Goal: Information Seeking & Learning: Get advice/opinions

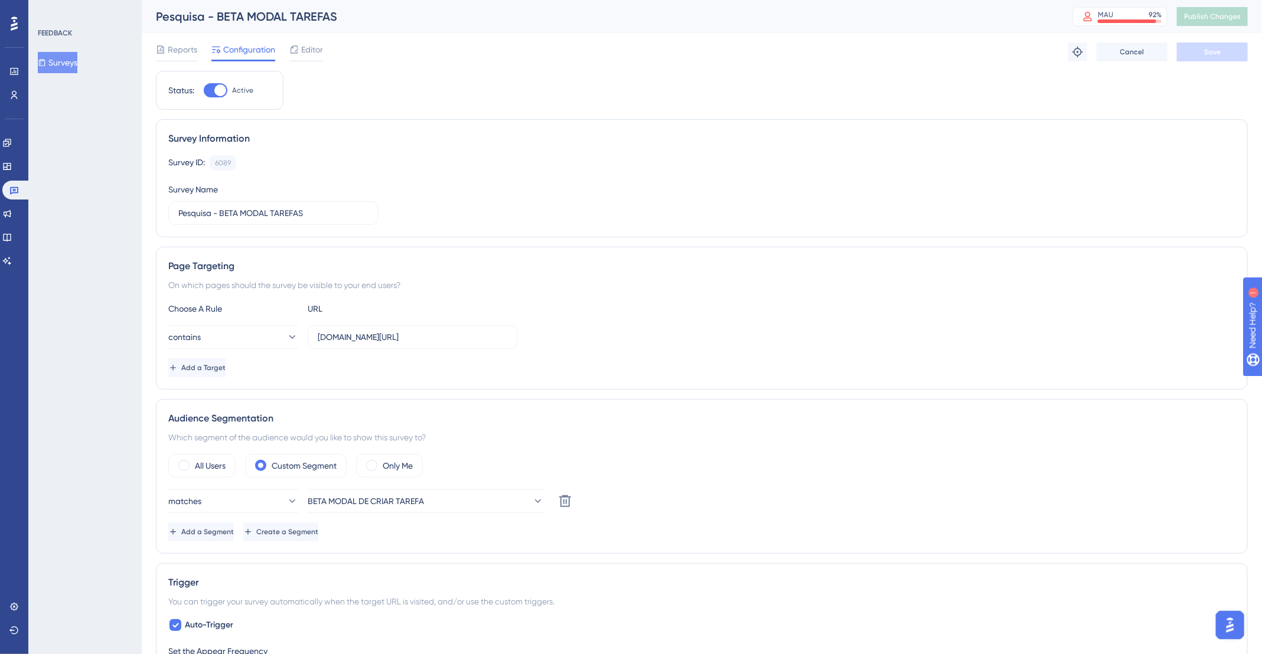
click at [1234, 617] on img "Open AI Assistant Launcher" at bounding box center [1229, 624] width 21 height 21
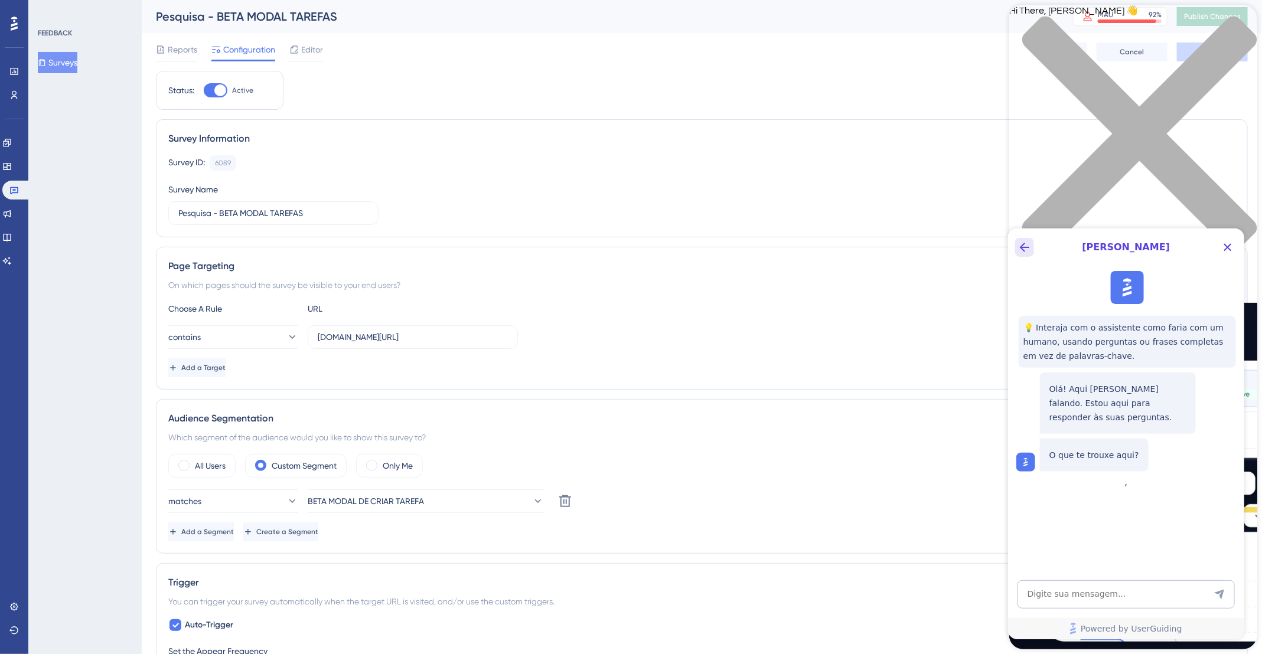
click at [1024, 246] on icon "Back Button" at bounding box center [1023, 246] width 9 height 9
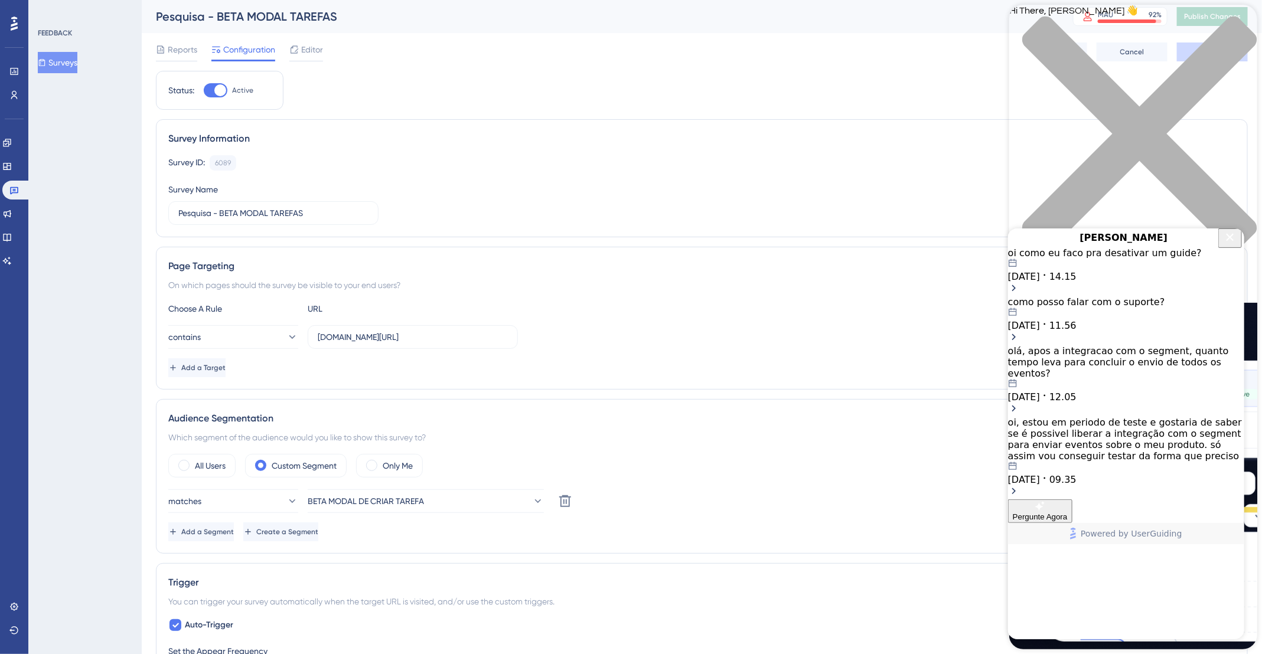
click at [1227, 240] on icon "Close Button" at bounding box center [1230, 237] width 8 height 8
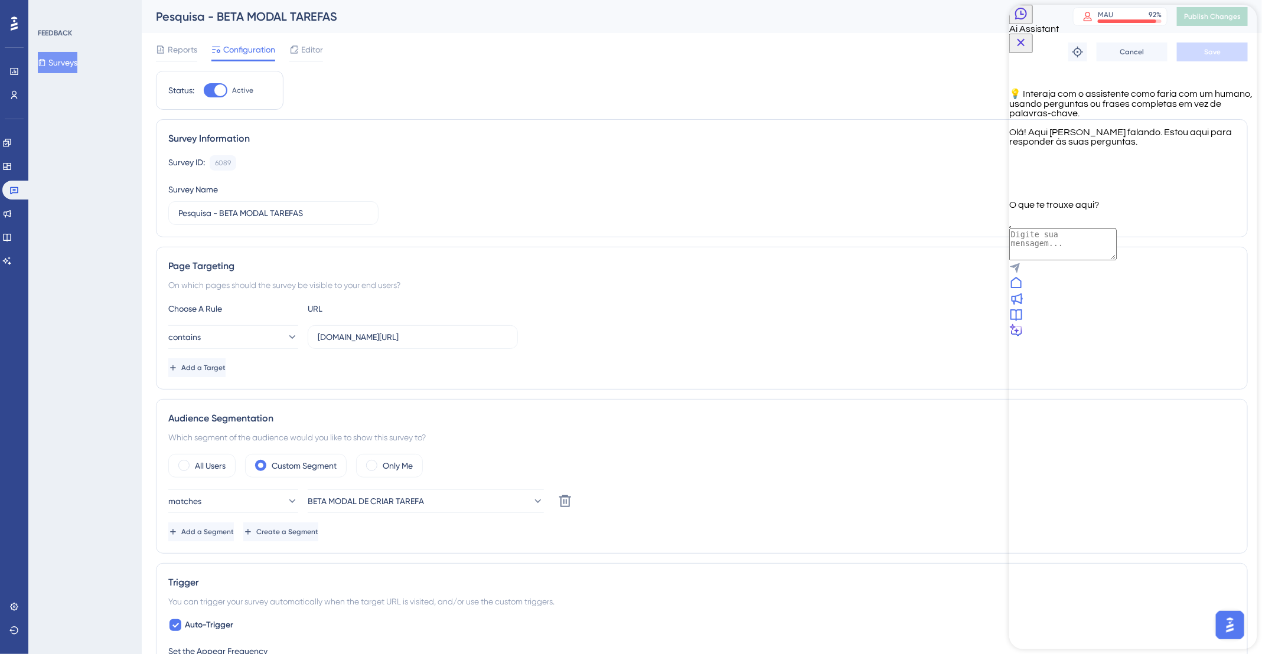
click at [14, 25] on icon at bounding box center [14, 24] width 7 height 14
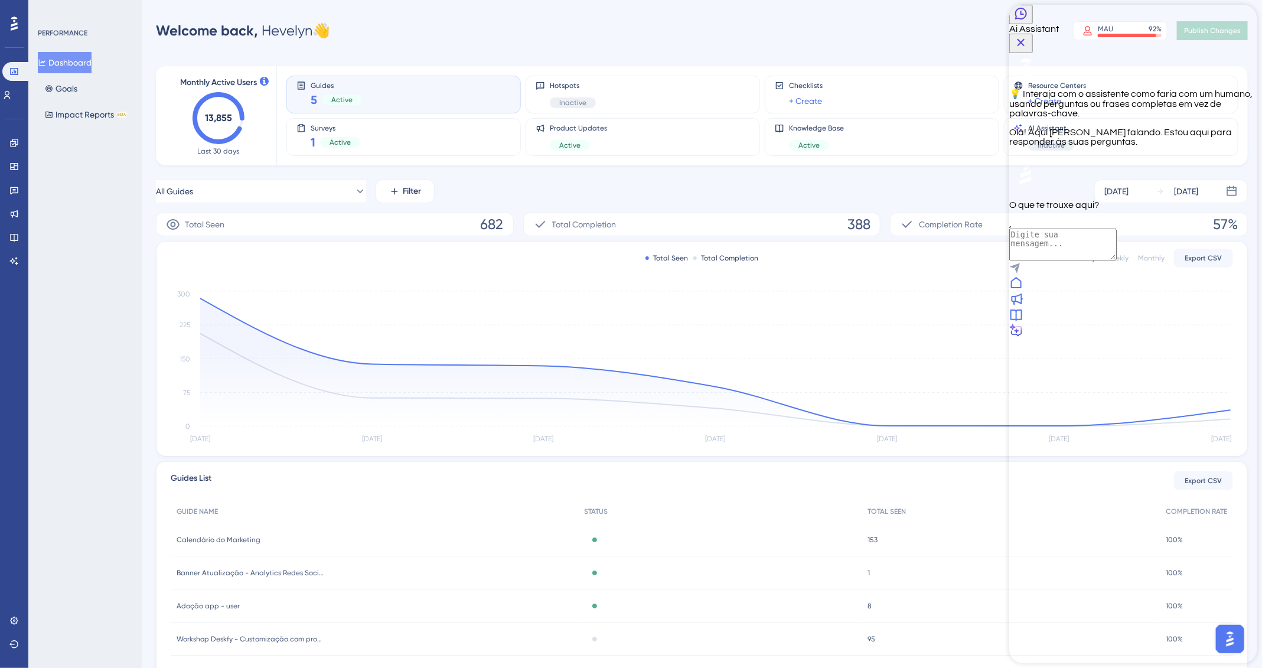
click at [1028, 35] on icon "Close Button" at bounding box center [1021, 42] width 14 height 14
